Goal: Browse casually

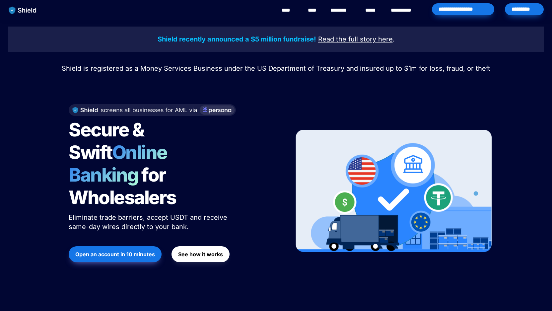
click at [160, 69] on span "Shield is registered as a Money Services Business under the US Department of Tr…" at bounding box center [276, 68] width 428 height 8
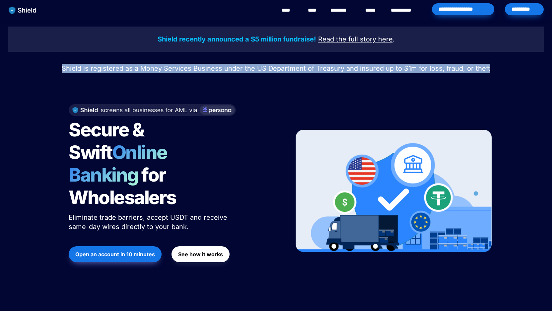
click at [160, 69] on span "Shield is registered as a Money Services Business under the US Department of Tr…" at bounding box center [276, 68] width 428 height 8
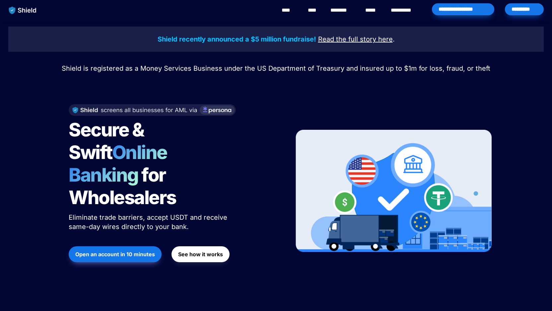
click at [203, 99] on div "Secure & Swift Online Banking for Wholesalers Eliminate trade barriers, accept …" at bounding box center [172, 190] width 225 height 187
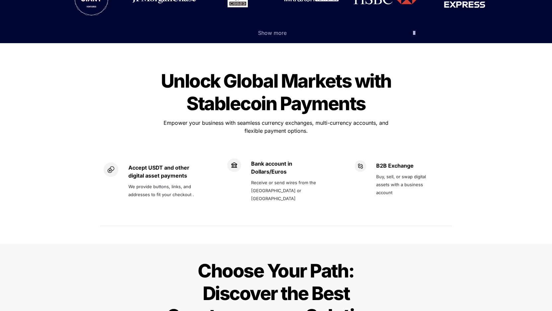
scroll to position [420, 0]
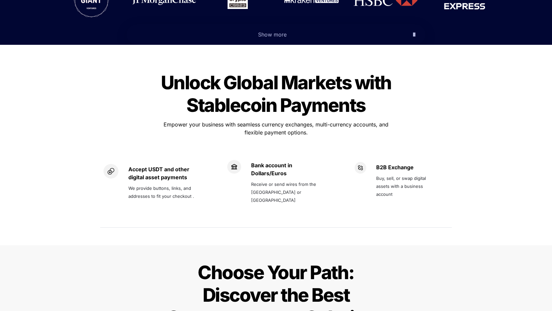
drag, startPoint x: 246, startPoint y: 79, endPoint x: 246, endPoint y: 97, distance: 17.9
click at [246, 97] on div "Unlock Global Markets with Stablecoin Payments Unlock Global Markets with Stabl…" at bounding box center [276, 150] width 365 height 176
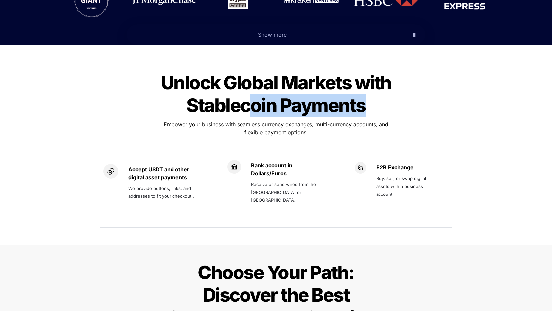
click at [246, 119] on p "Empower your business with seamless currency exchanges, multi-currency accounts…" at bounding box center [276, 128] width 232 height 19
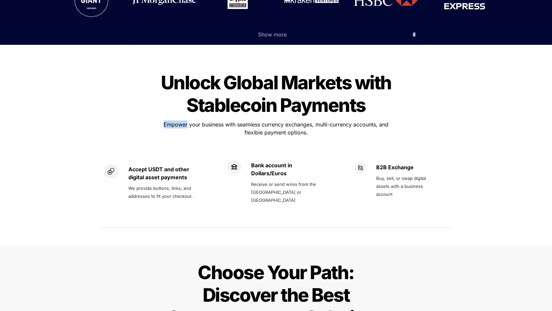
click at [246, 119] on p "Empower your business with seamless currency exchanges, multi-currency accounts…" at bounding box center [276, 128] width 232 height 19
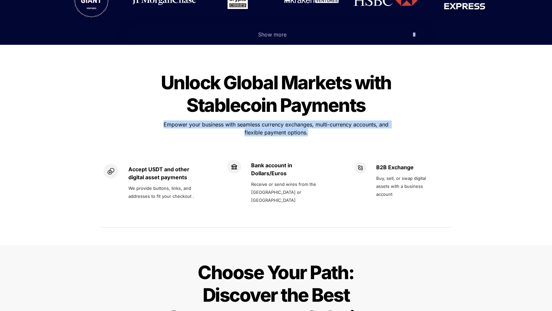
click at [246, 119] on p "Empower your business with seamless currency exchanges, multi-currency accounts…" at bounding box center [276, 128] width 232 height 19
click at [260, 121] on span "Empower your business with seamless currency exchanges, multi-currency accounts…" at bounding box center [276, 128] width 226 height 15
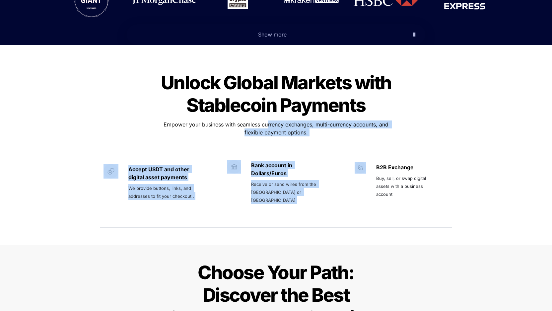
drag, startPoint x: 268, startPoint y: 104, endPoint x: 347, endPoint y: 125, distance: 82.0
click at [348, 126] on div "Unlock Global Markets with Stablecoin Payments Unlock Global Markets with Stabl…" at bounding box center [276, 150] width 365 height 176
click at [347, 138] on div at bounding box center [276, 143] width 232 height 11
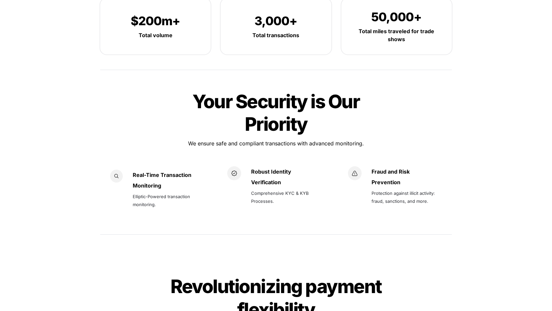
scroll to position [1029, 0]
